Goal: Navigation & Orientation: Find specific page/section

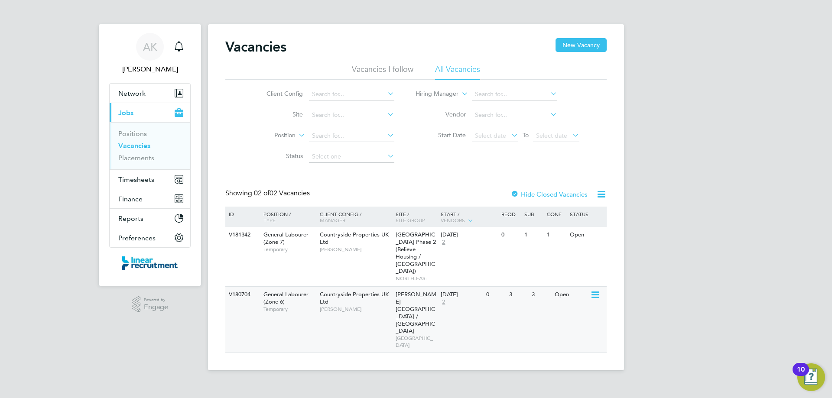
click at [355, 306] on span "[PERSON_NAME]" at bounding box center [356, 309] width 72 height 7
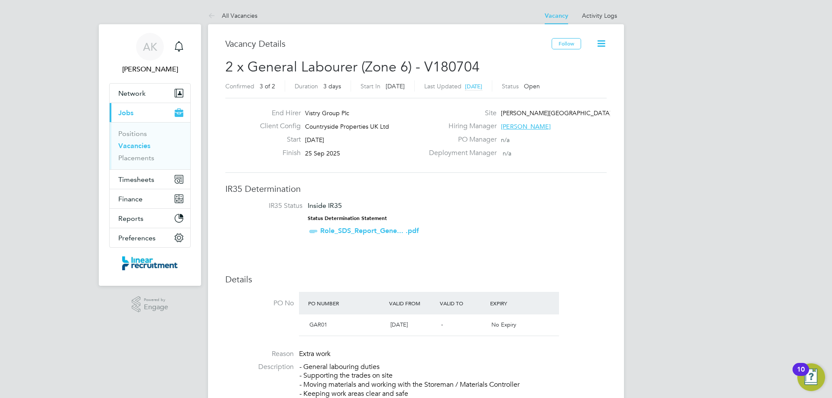
click at [600, 43] on icon at bounding box center [601, 43] width 11 height 11
click at [142, 146] on link "Vacancies" at bounding box center [134, 146] width 32 height 8
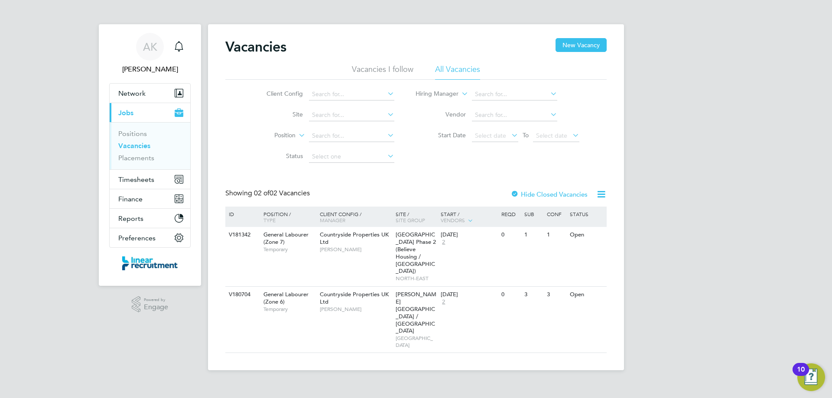
click at [139, 147] on link "Vacancies" at bounding box center [134, 146] width 32 height 8
click at [139, 177] on span "Timesheets" at bounding box center [136, 180] width 36 height 8
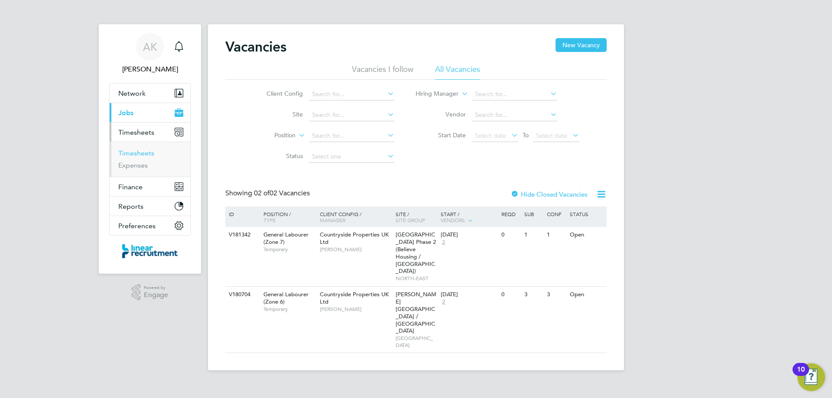
click at [140, 154] on link "Timesheets" at bounding box center [136, 153] width 36 height 8
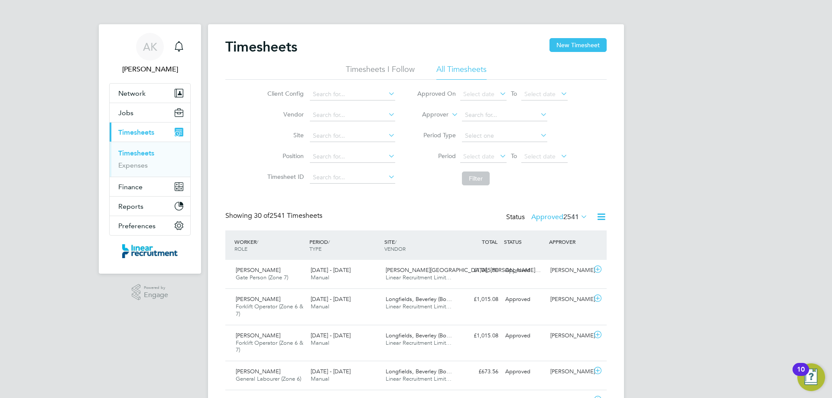
click at [248, 150] on div "Client Config Vendor Site Position Timesheet ID Approved On Select date To Sele…" at bounding box center [415, 135] width 381 height 110
